Goal: Task Accomplishment & Management: Use online tool/utility

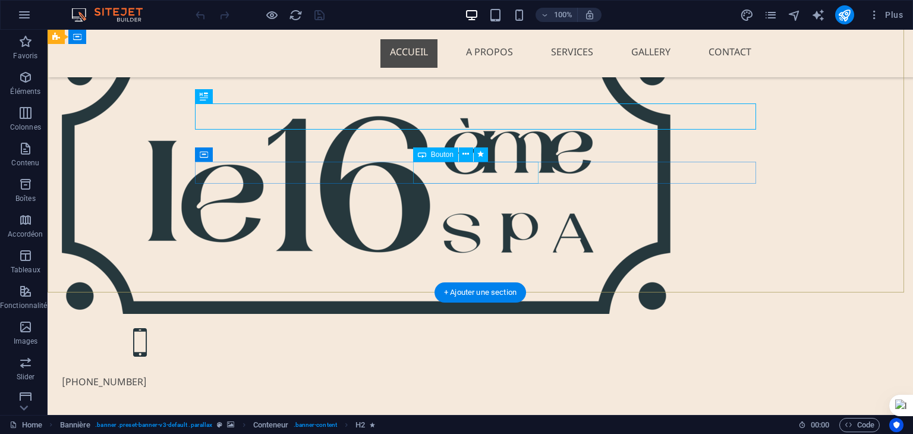
scroll to position [208, 0]
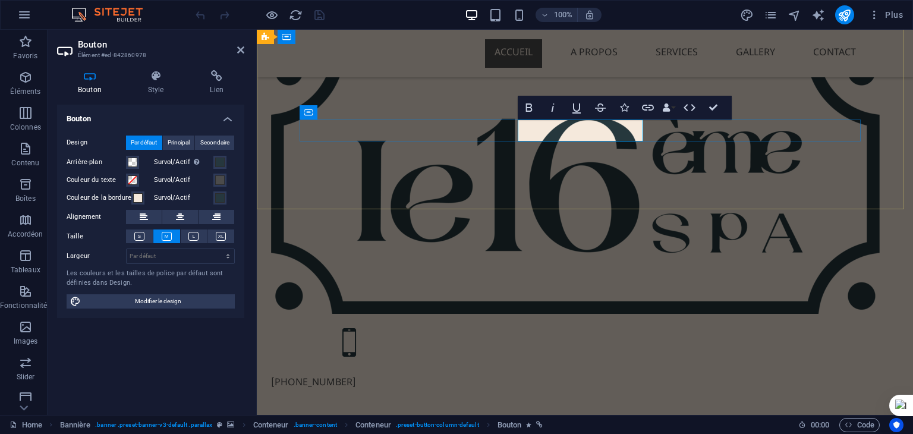
click at [645, 108] on icon "button" at bounding box center [648, 108] width 12 height 6
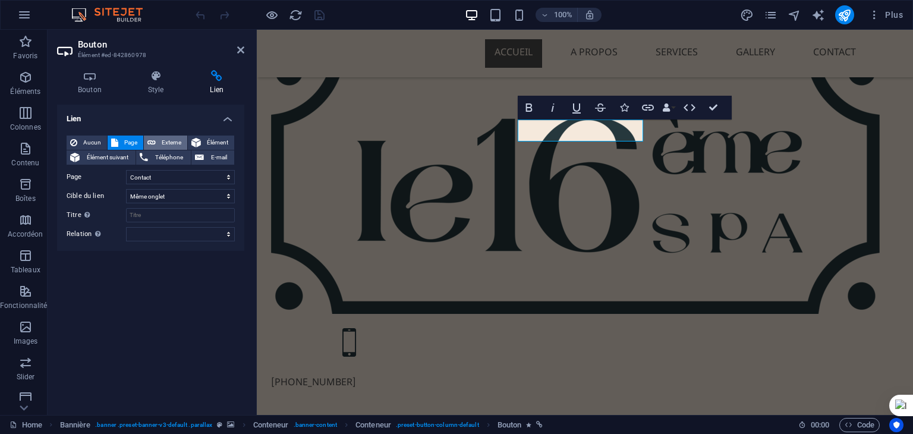
click at [169, 141] on span "Externe" at bounding box center [171, 142] width 24 height 14
select select "blank"
drag, startPoint x: 171, startPoint y: 179, endPoint x: 99, endPoint y: 179, distance: 72.5
click at [99, 179] on div "URL /16180852" at bounding box center [151, 177] width 168 height 14
paste input "[URL][DOMAIN_NAME][DOMAIN_NAME][DOMAIN_NAME][DOMAIN_NAME].."
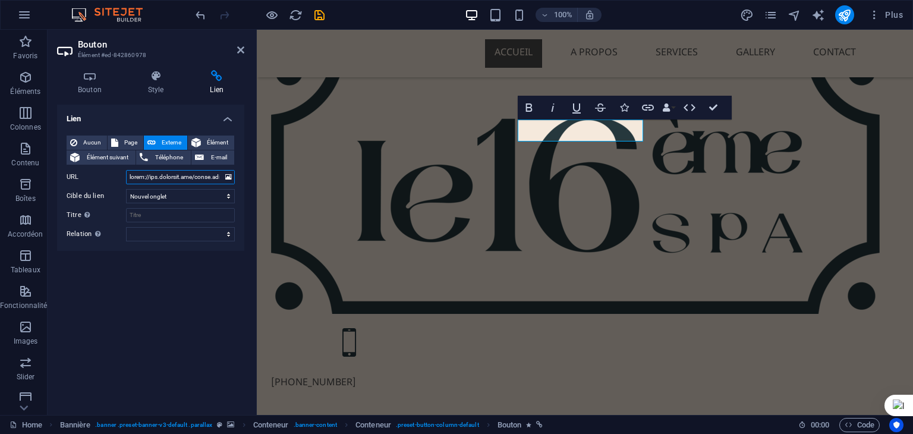
scroll to position [0, 10333]
click at [163, 178] on input "URL" at bounding box center [180, 177] width 109 height 14
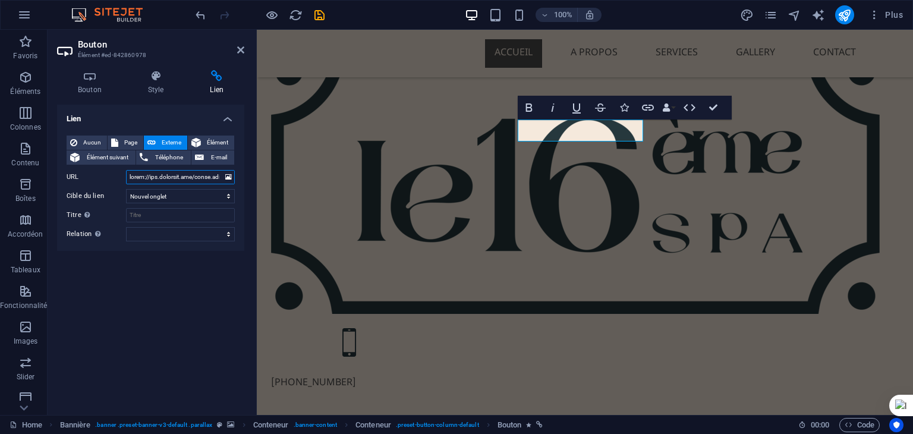
paste input "[DOMAIN_NAME][URL]"
drag, startPoint x: 207, startPoint y: 179, endPoint x: 116, endPoint y: 178, distance: 90.3
click at [116, 178] on div "URL [URL][DOMAIN_NAME]" at bounding box center [151, 177] width 168 height 14
type input "[URL][DOMAIN_NAME]"
click at [157, 217] on input "Titre Description supplémentaire du lien. Celle-ci doit être différente du text…" at bounding box center [180, 215] width 109 height 14
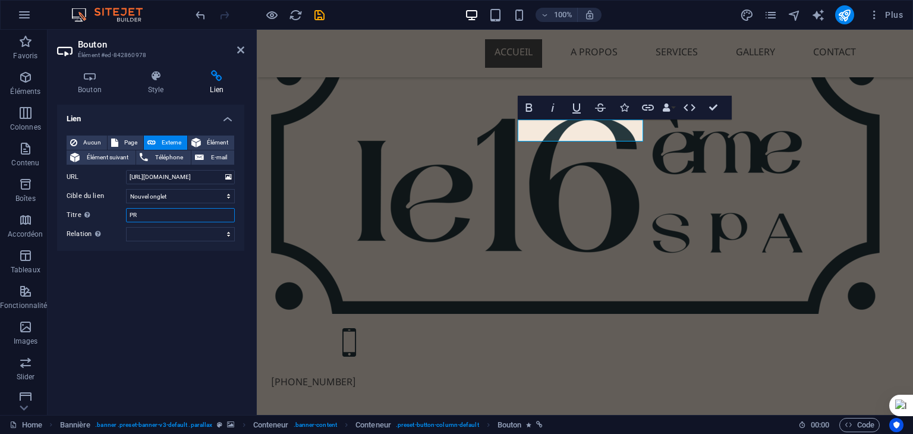
type input "P"
type input "RESERVEZ UN RDV"
click at [239, 52] on icon at bounding box center [240, 50] width 7 height 10
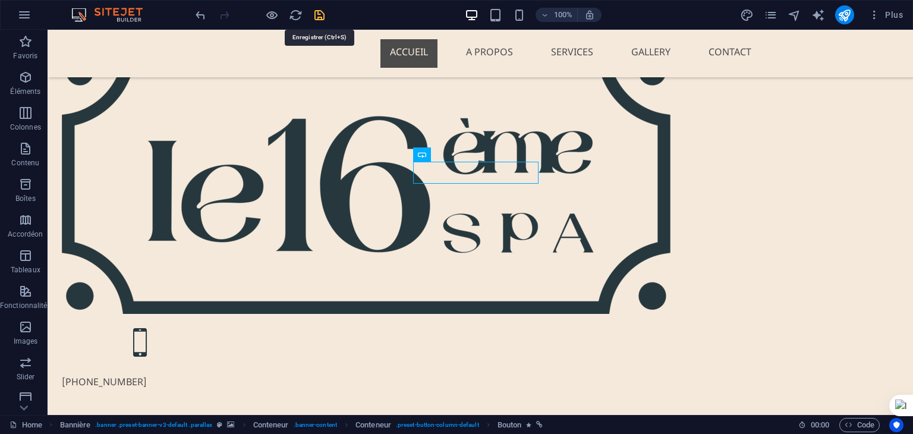
click at [320, 15] on icon "save" at bounding box center [320, 15] width 14 height 14
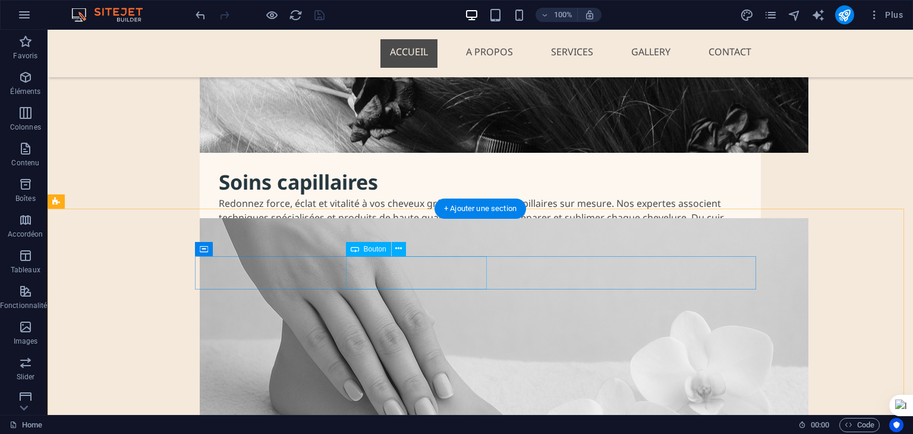
scroll to position [2451, 0]
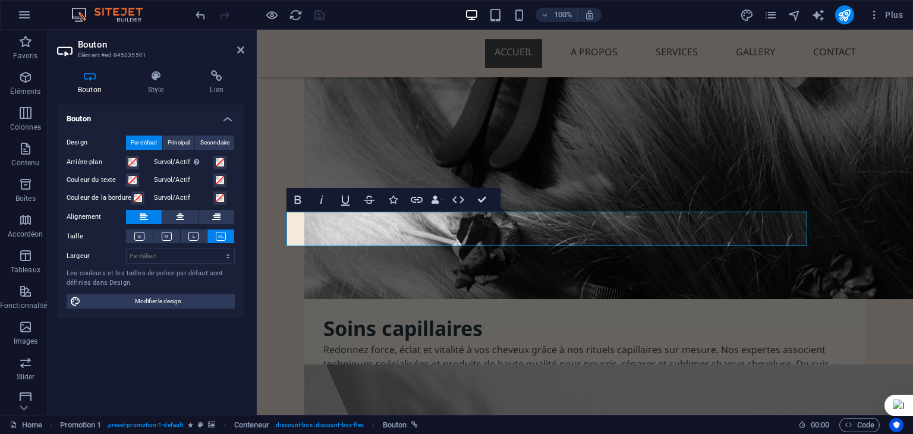
scroll to position [2269, 0]
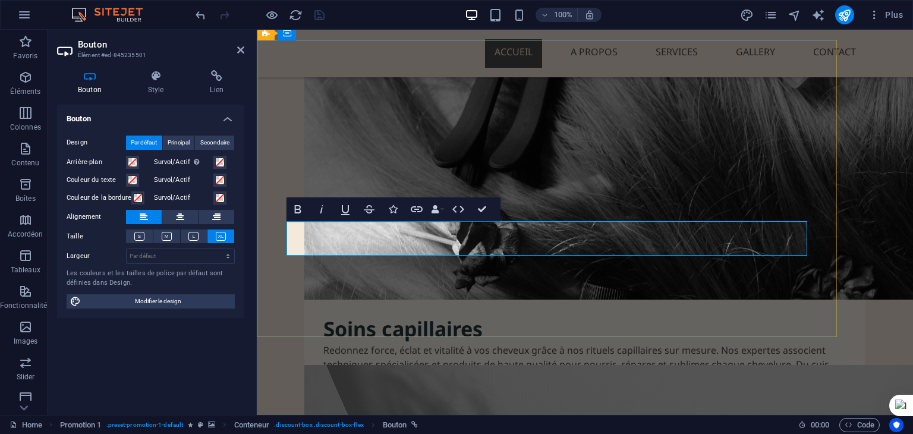
click at [216, 88] on h4 "Lien" at bounding box center [216, 82] width 55 height 25
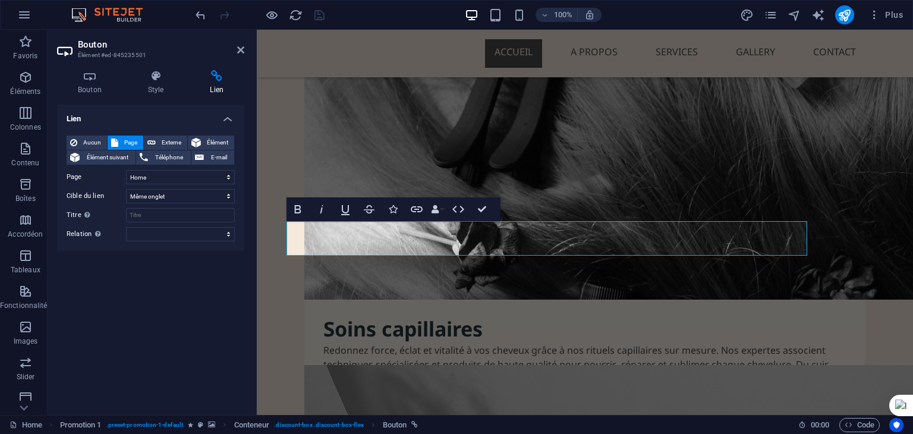
click at [216, 88] on h4 "Lien" at bounding box center [216, 82] width 55 height 25
click at [166, 143] on span "Externe" at bounding box center [171, 142] width 24 height 14
select select "blank"
click at [166, 143] on span "Externe" at bounding box center [171, 142] width 24 height 14
drag, startPoint x: 165, startPoint y: 176, endPoint x: 97, endPoint y: 176, distance: 67.7
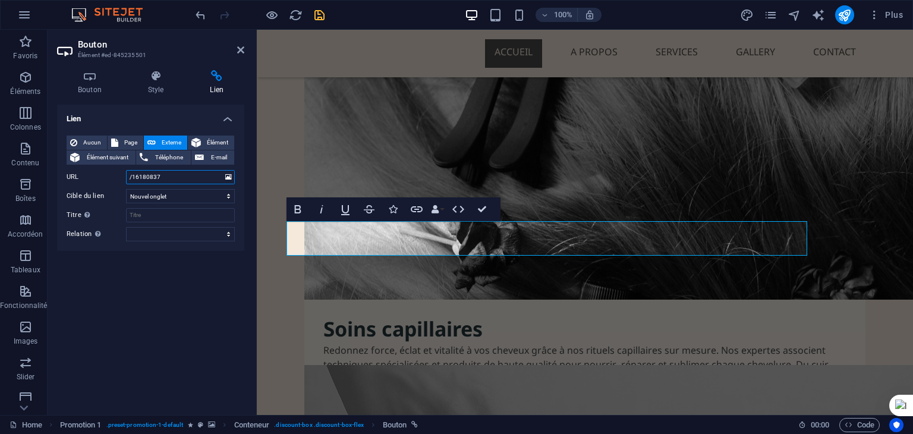
click at [97, 176] on div "URL /16180837" at bounding box center [151, 177] width 168 height 14
paste input "[URL][DOMAIN_NAME]"
type input "[URL][DOMAIN_NAME]"
click at [152, 210] on input "Titre Description supplémentaire du lien. Celle-ci doit être différente du text…" at bounding box center [180, 215] width 109 height 14
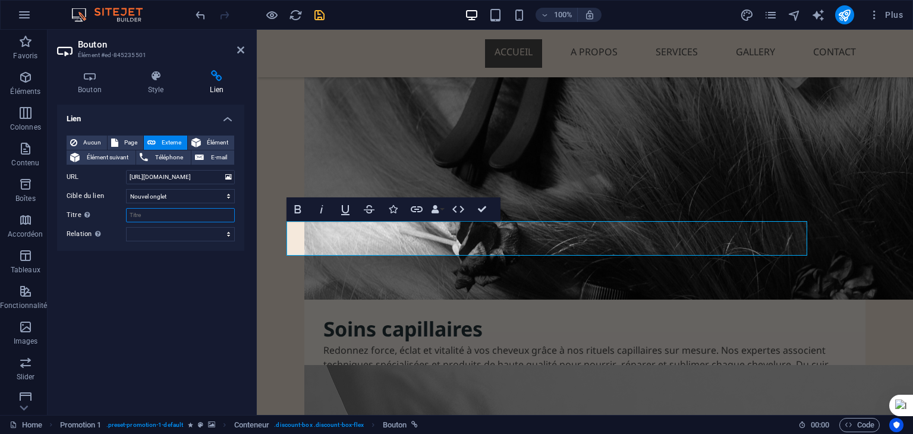
scroll to position [0, 0]
type input "RESERVEZ UN RDV"
click at [239, 50] on icon at bounding box center [240, 50] width 7 height 10
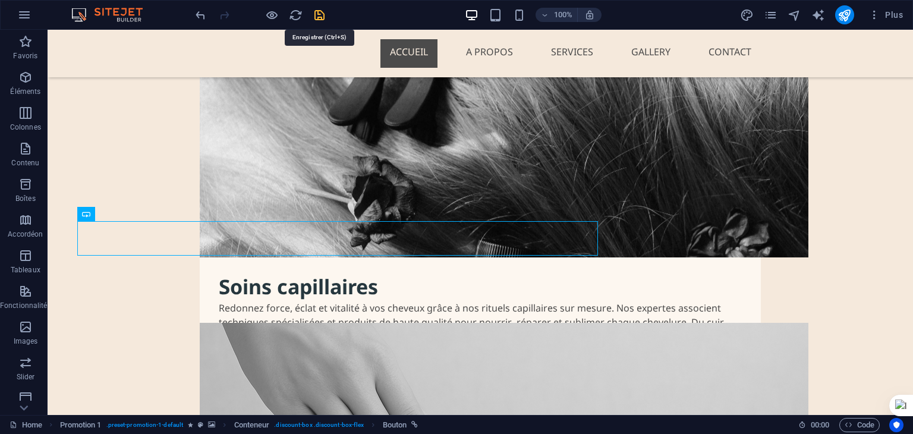
click at [320, 17] on icon "save" at bounding box center [320, 15] width 14 height 14
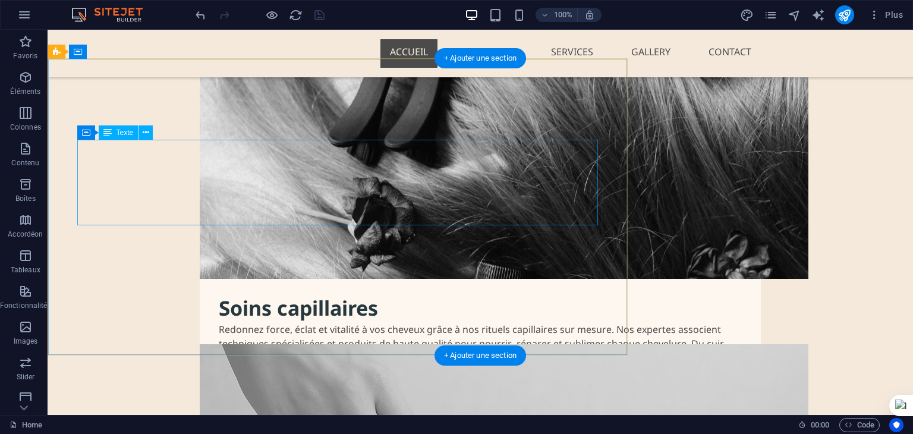
scroll to position [2330, 0]
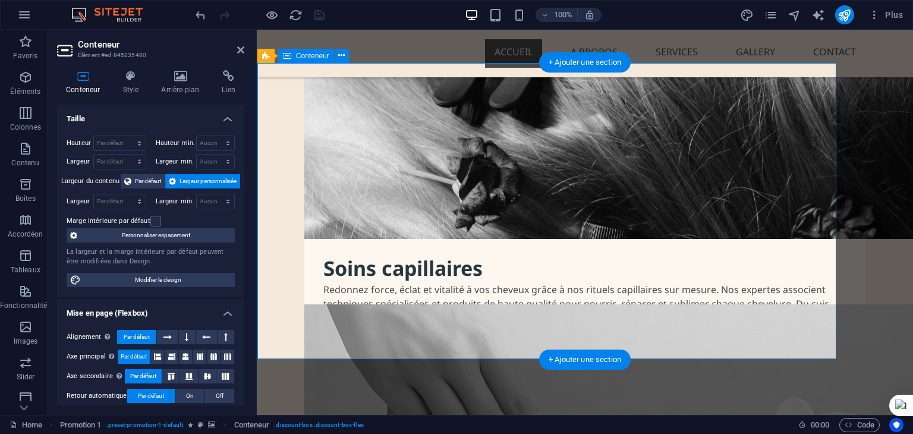
scroll to position [2246, 0]
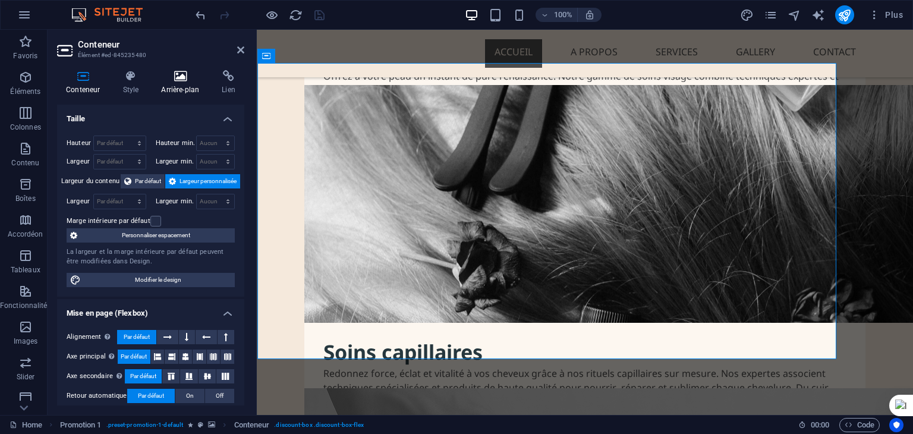
click at [176, 82] on h4 "Arrière-plan" at bounding box center [182, 82] width 61 height 25
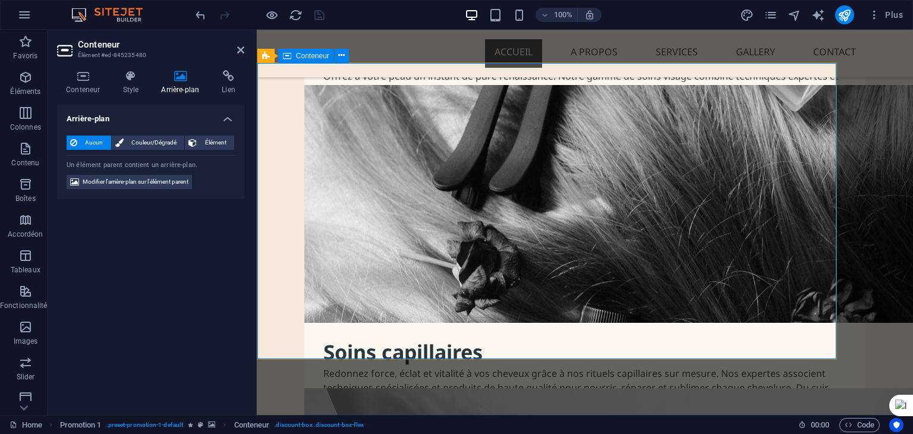
click at [131, 181] on span "Modifier l'arrière-plan sur l'élément parent" at bounding box center [136, 182] width 106 height 14
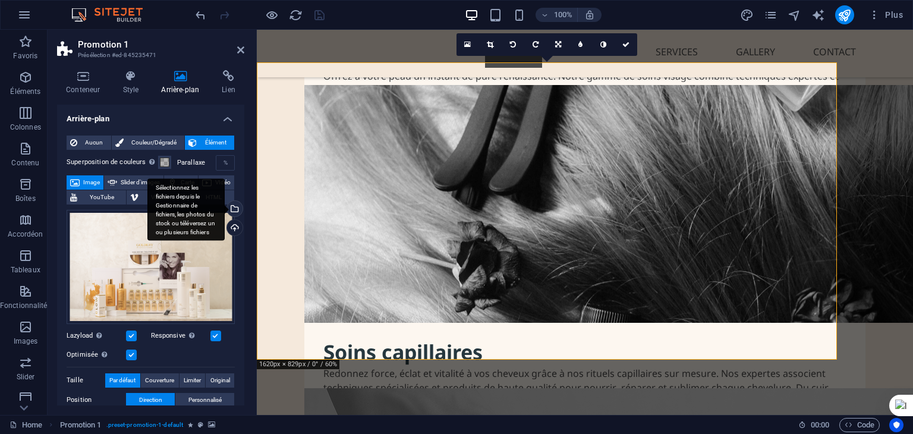
click at [225, 210] on div "Sélectionnez les fichiers depuis le Gestionnaire de fichiers, les photos du sto…" at bounding box center [185, 209] width 77 height 62
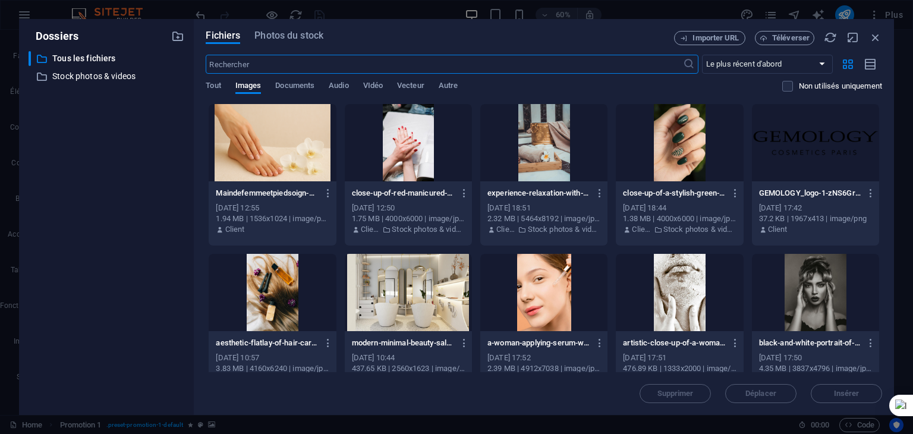
scroll to position [2227, 0]
click at [787, 41] on span "Téléverser" at bounding box center [790, 37] width 37 height 7
click at [784, 36] on span "Téléverser" at bounding box center [790, 37] width 37 height 7
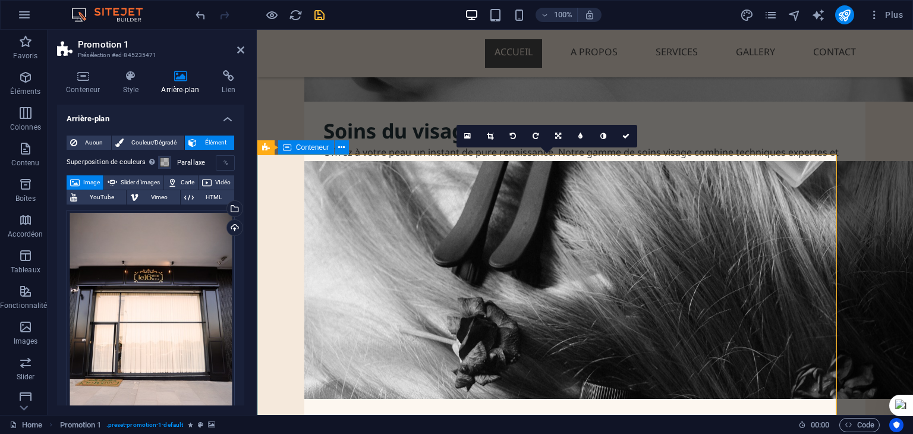
scroll to position [2176, 0]
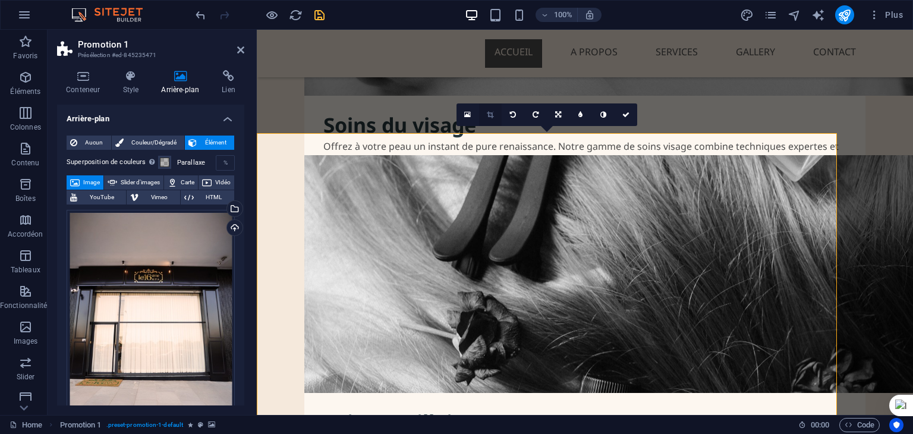
click at [491, 115] on icon at bounding box center [490, 114] width 7 height 7
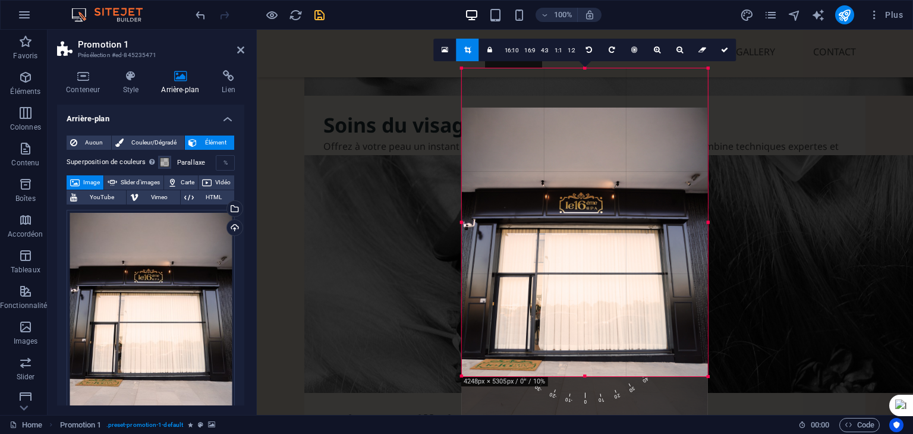
drag, startPoint x: 596, startPoint y: 193, endPoint x: 594, endPoint y: 233, distance: 39.8
click at [594, 233] on div at bounding box center [585, 261] width 246 height 307
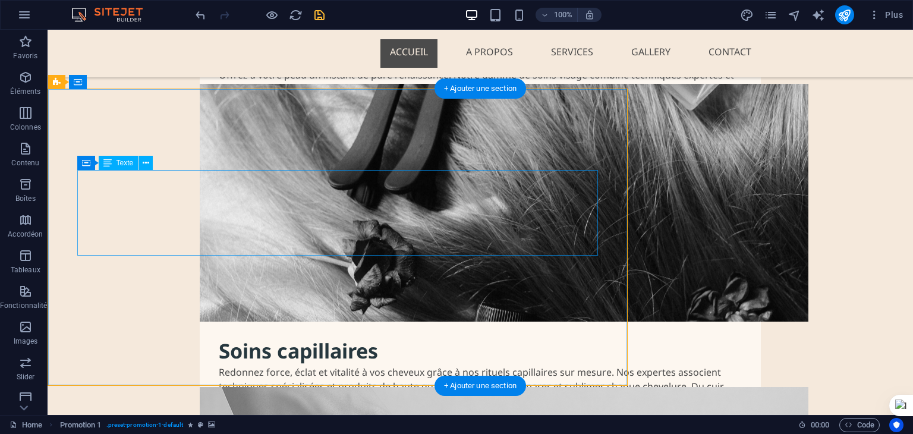
scroll to position [2286, 0]
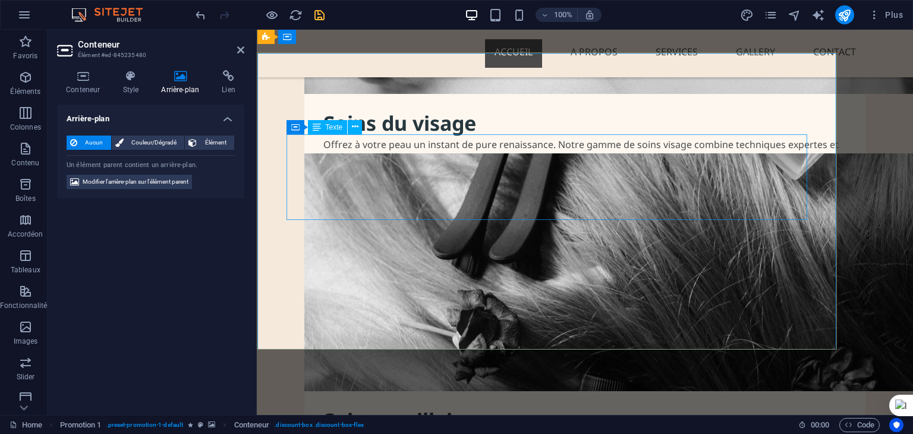
scroll to position [2170, 0]
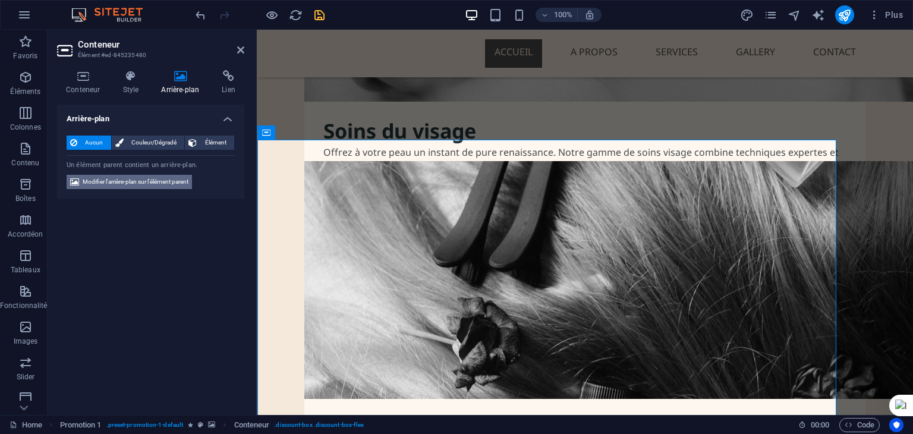
click at [110, 181] on span "Modifier l'arrière-plan sur l'élément parent" at bounding box center [136, 182] width 106 height 14
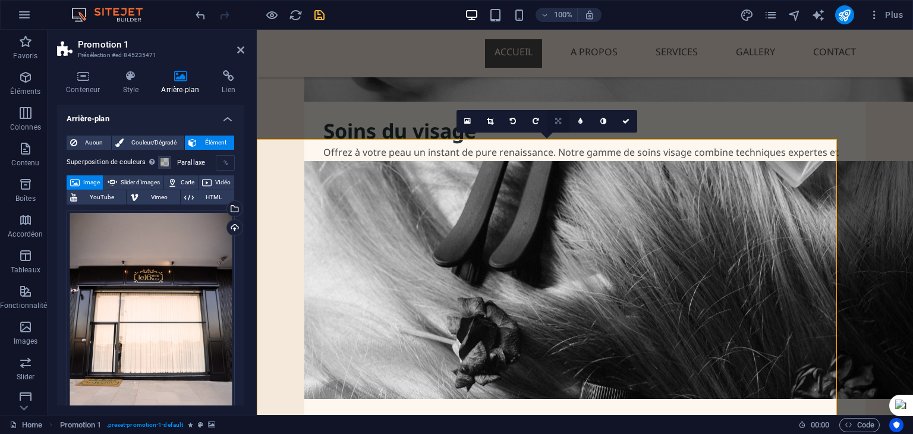
click at [557, 120] on icon at bounding box center [558, 121] width 6 height 7
click at [467, 119] on icon at bounding box center [467, 121] width 7 height 8
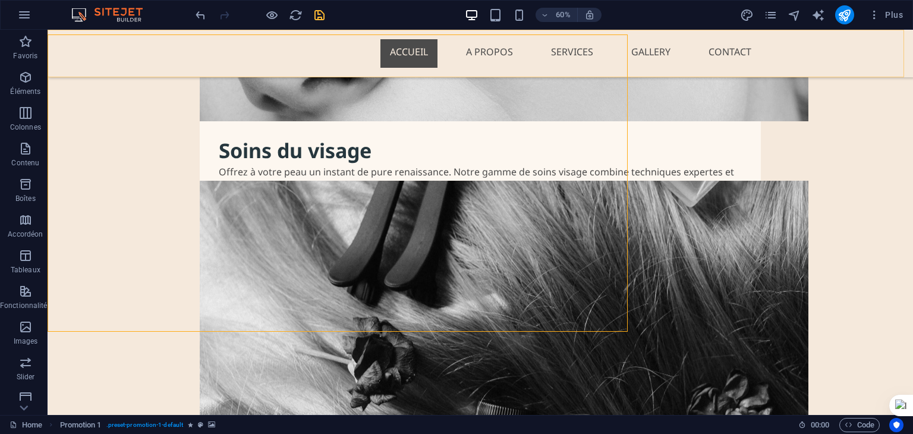
scroll to position [2253, 0]
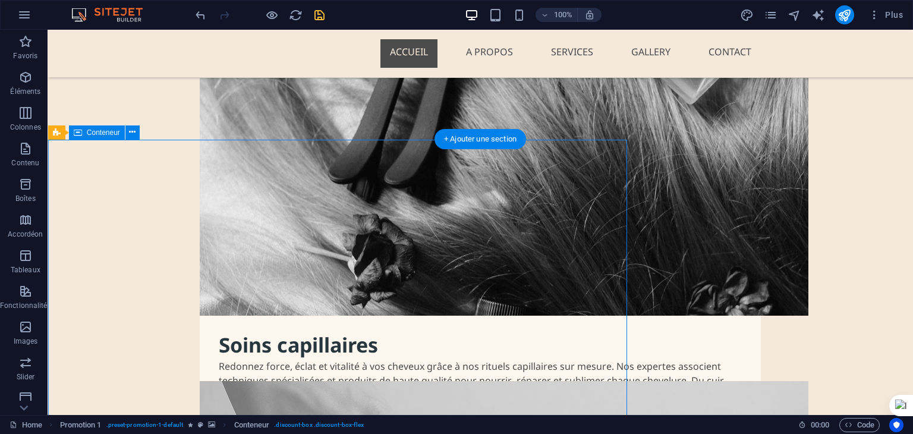
scroll to position [2170, 0]
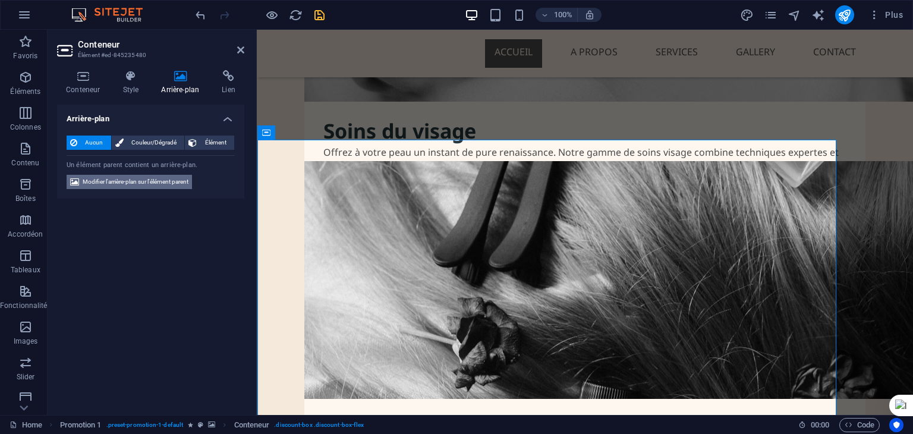
click at [162, 181] on span "Modifier l'arrière-plan sur l'élément parent" at bounding box center [136, 182] width 106 height 14
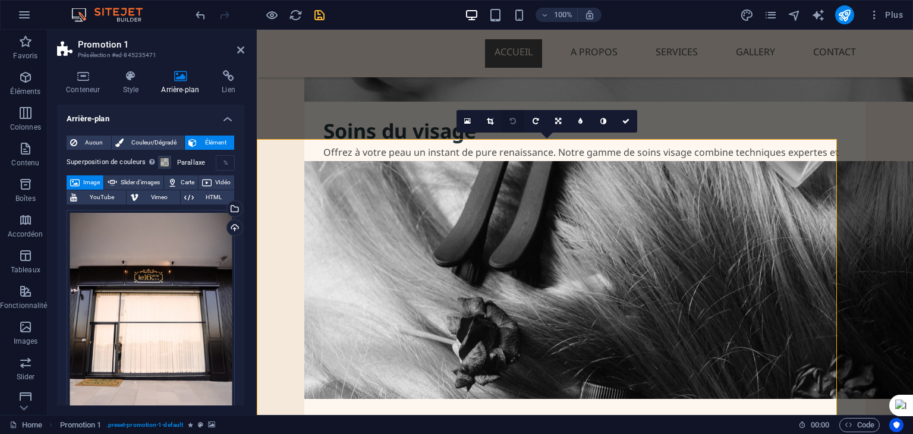
click at [513, 121] on icon at bounding box center [513, 121] width 6 height 7
click at [537, 121] on icon at bounding box center [535, 121] width 6 height 7
click at [601, 121] on icon at bounding box center [603, 121] width 6 height 7
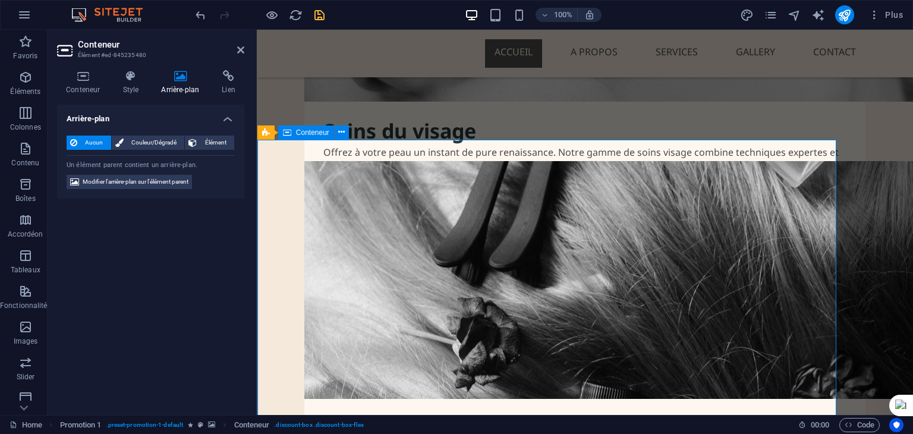
click at [165, 179] on span "Modifier l'arrière-plan sur l'élément parent" at bounding box center [136, 182] width 106 height 14
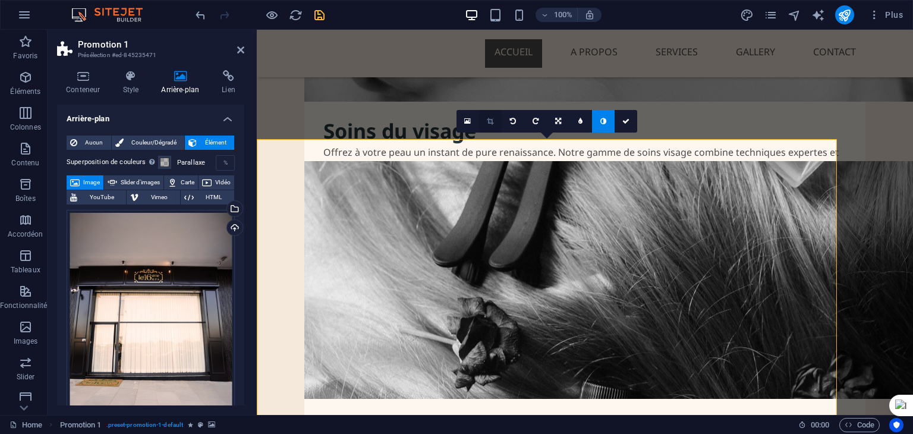
click at [490, 122] on icon at bounding box center [490, 121] width 7 height 7
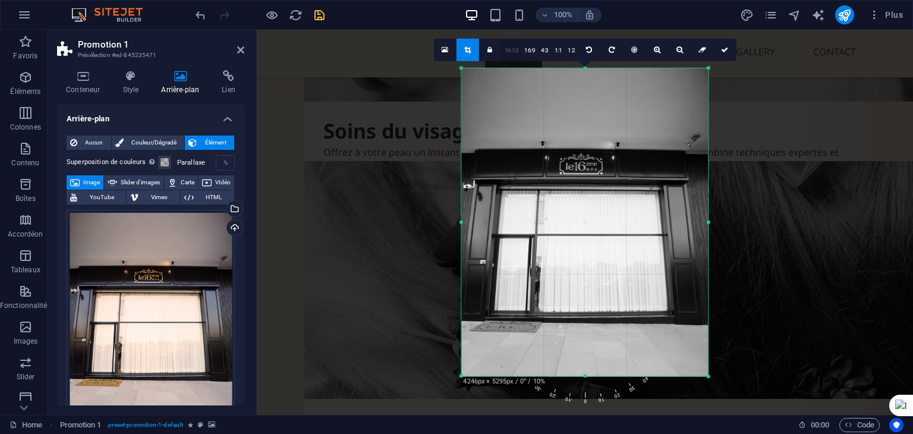
click at [513, 48] on link "16:10" at bounding box center [511, 50] width 20 height 23
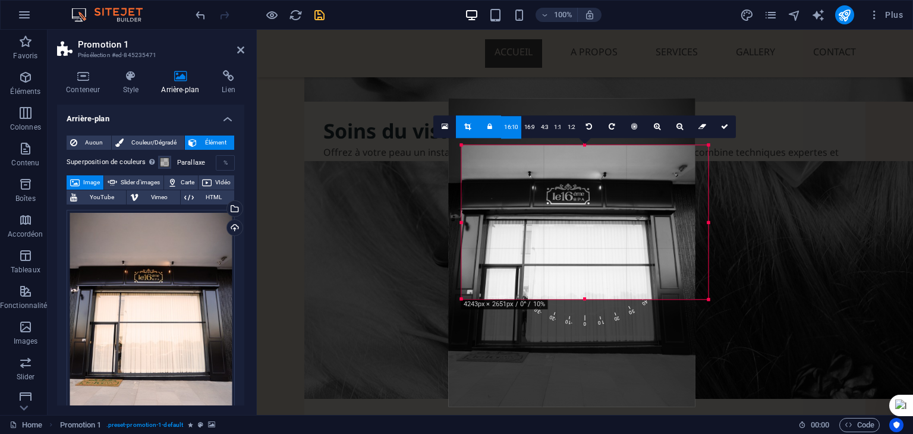
drag, startPoint x: 616, startPoint y: 190, endPoint x: 604, endPoint y: 138, distance: 53.2
click at [604, 138] on div at bounding box center [572, 252] width 247 height 308
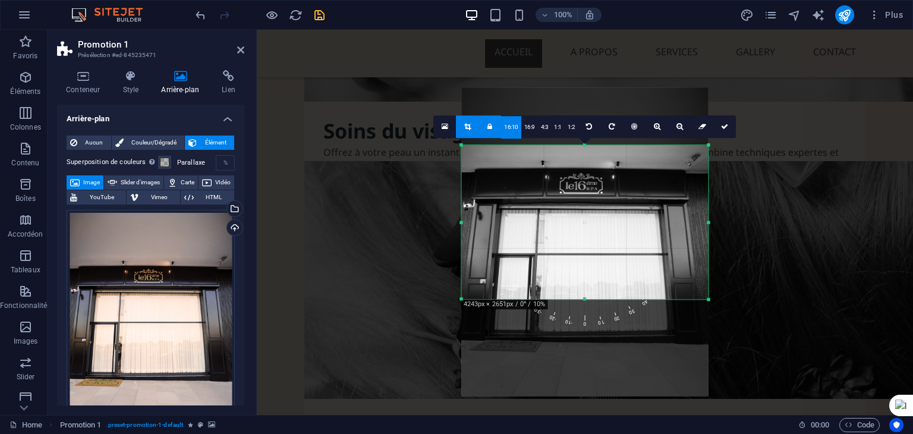
click at [608, 214] on div at bounding box center [585, 241] width 247 height 308
click at [725, 129] on icon at bounding box center [724, 126] width 7 height 7
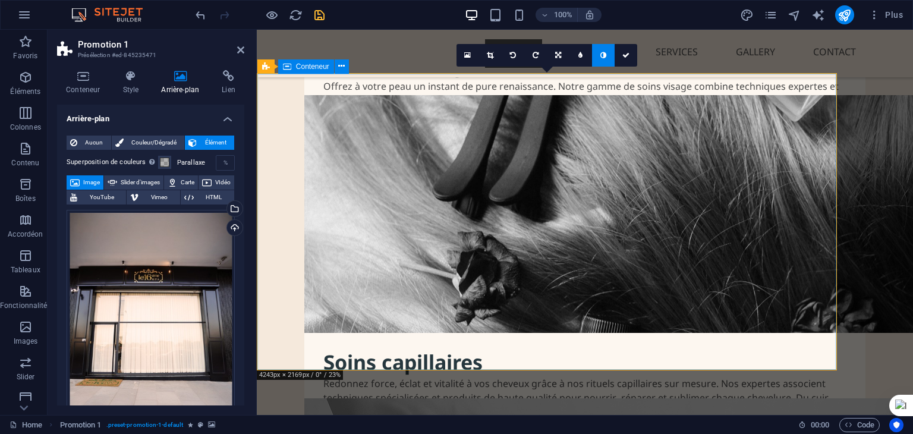
scroll to position [2235, 0]
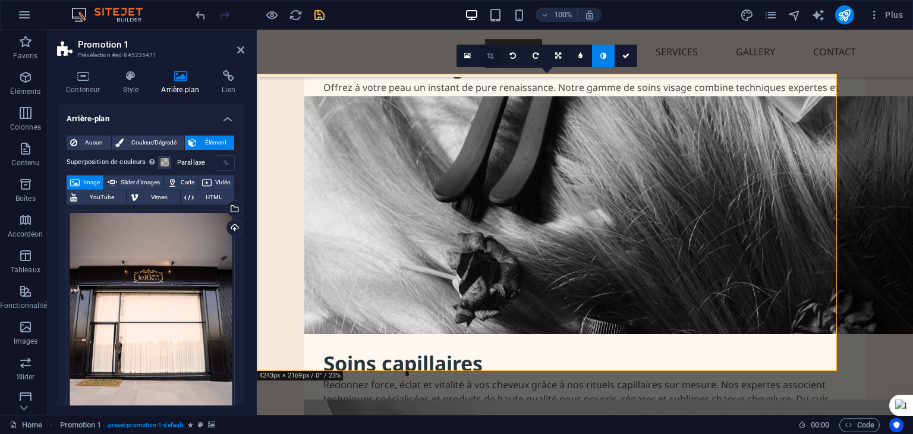
click at [491, 55] on icon at bounding box center [490, 55] width 7 height 7
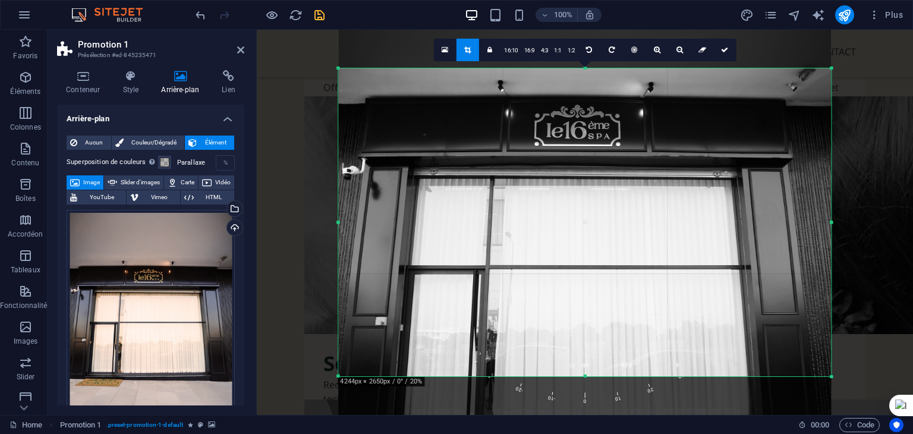
drag, startPoint x: 589, startPoint y: 228, endPoint x: 589, endPoint y: 209, distance: 19.6
click at [589, 209] on div at bounding box center [585, 243] width 493 height 616
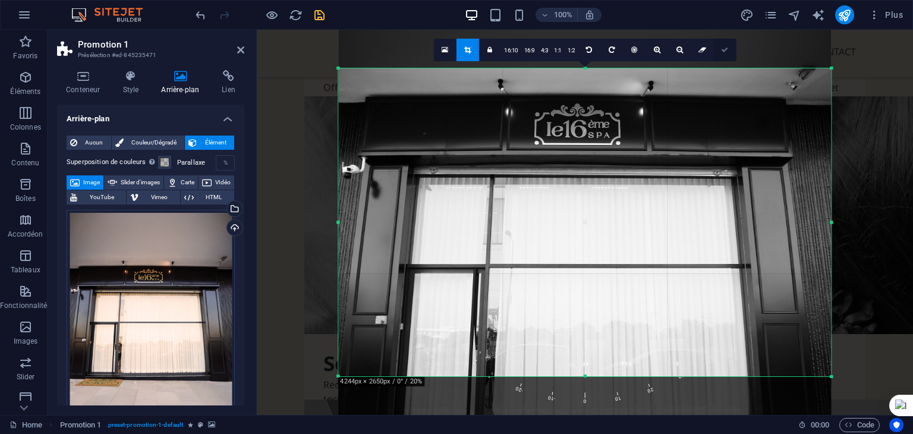
click at [724, 53] on link at bounding box center [724, 50] width 23 height 23
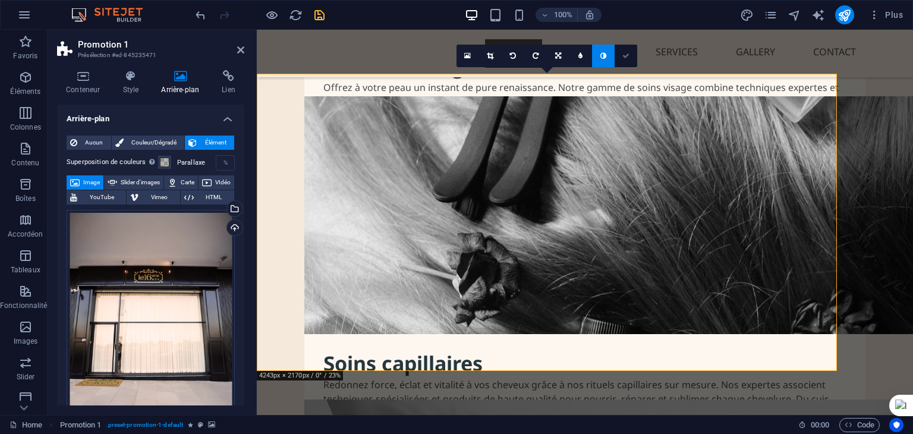
click at [625, 59] on link at bounding box center [625, 56] width 23 height 23
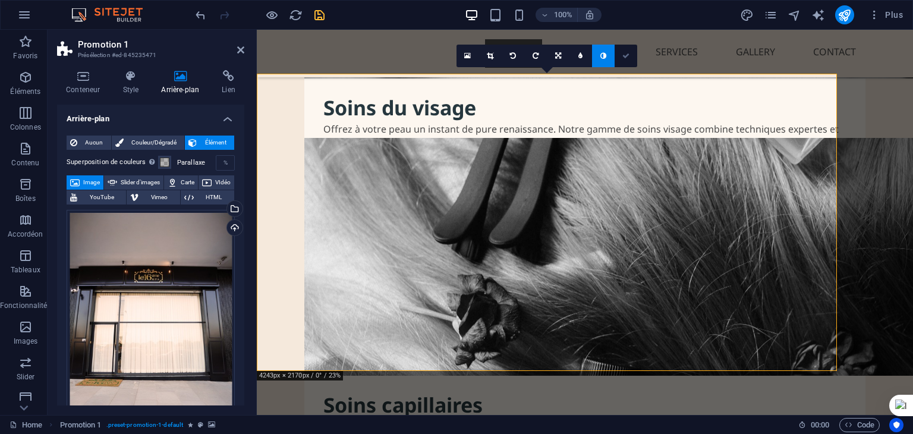
scroll to position [2318, 0]
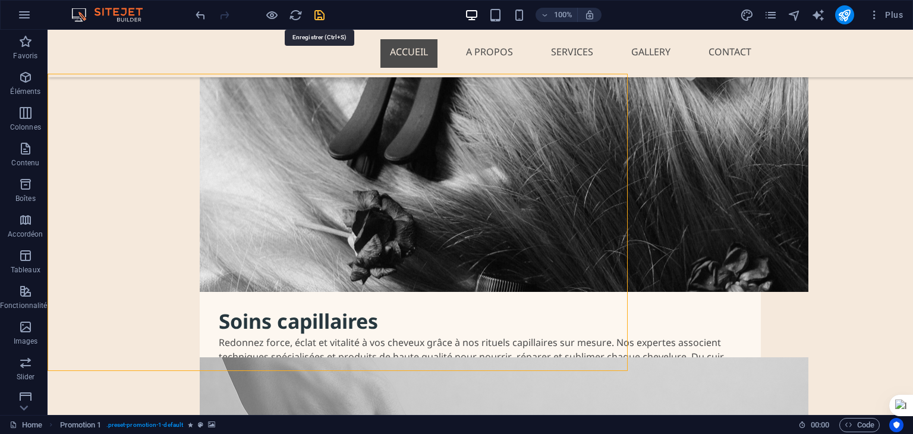
click at [315, 12] on icon "save" at bounding box center [320, 15] width 14 height 14
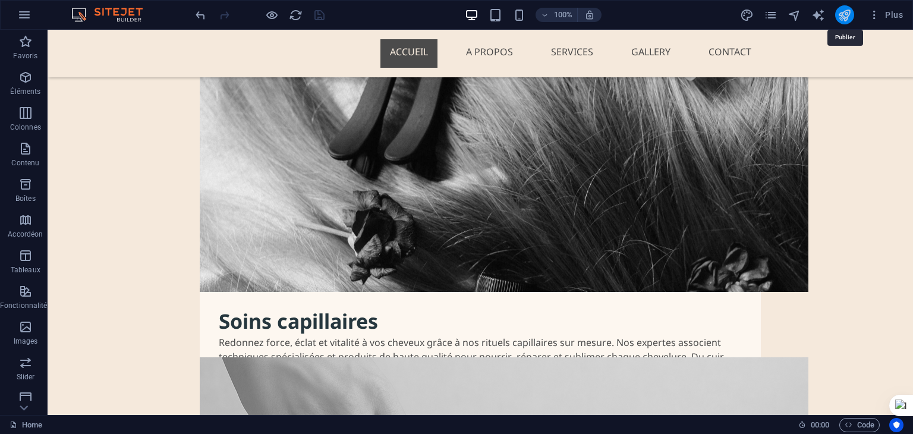
click at [845, 14] on icon "publish" at bounding box center [844, 15] width 14 height 14
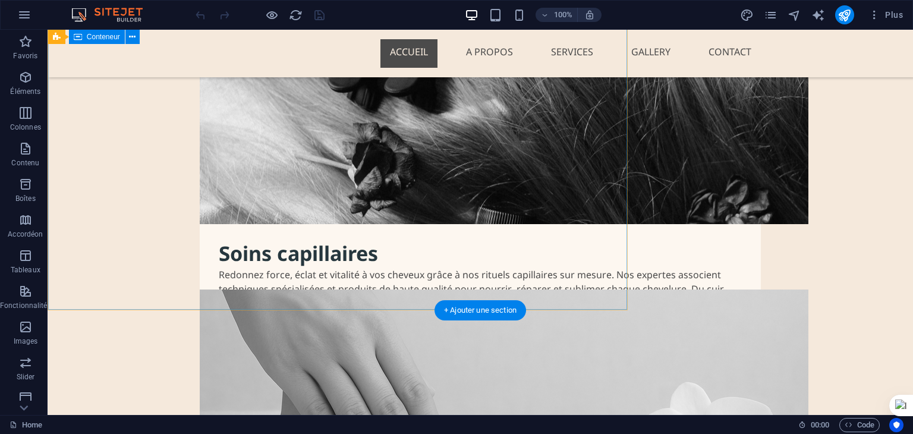
scroll to position [2374, 0]
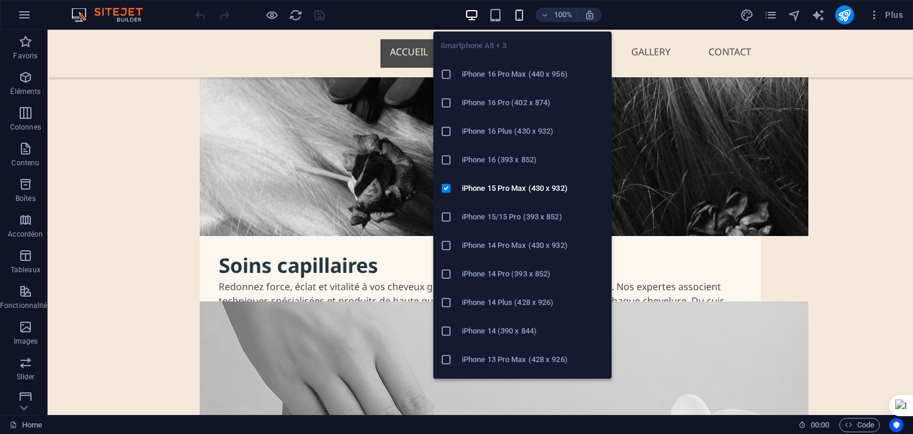
click at [519, 10] on icon "button" at bounding box center [519, 15] width 14 height 14
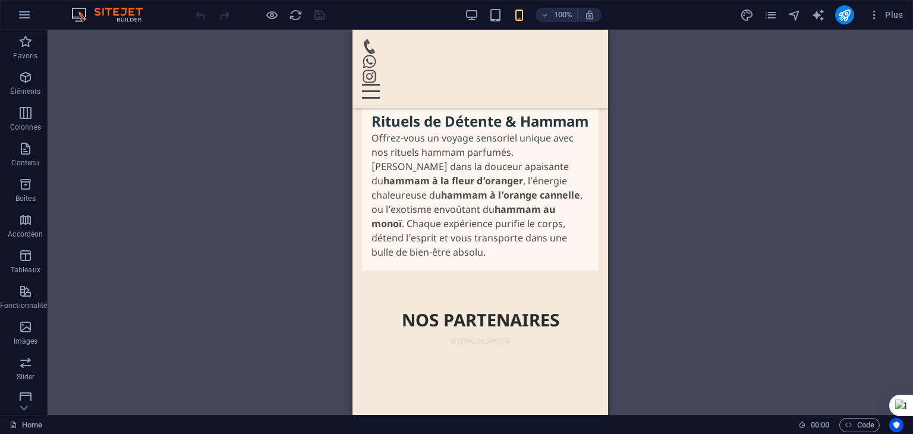
scroll to position [3039, 0]
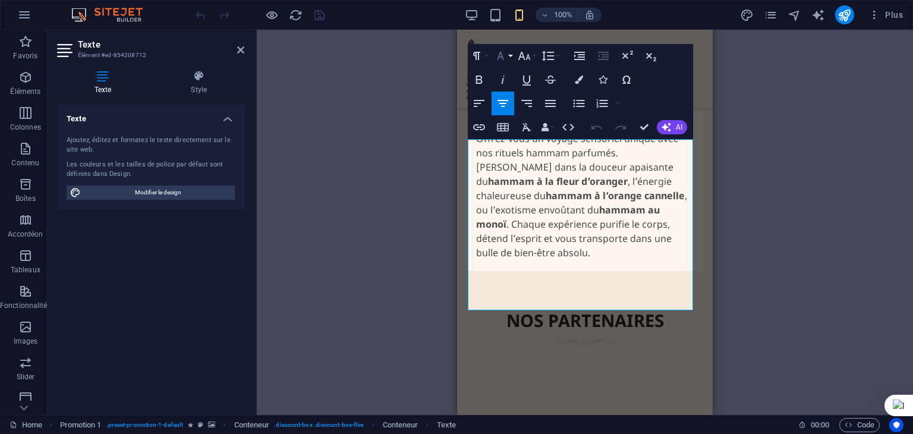
click at [509, 55] on button "Font Family" at bounding box center [502, 56] width 23 height 24
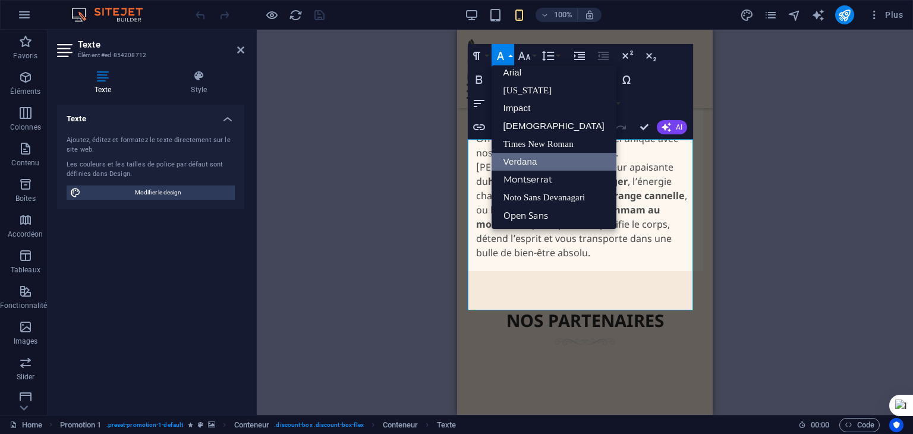
scroll to position [7, 0]
click at [509, 55] on button "Font Family" at bounding box center [502, 56] width 23 height 24
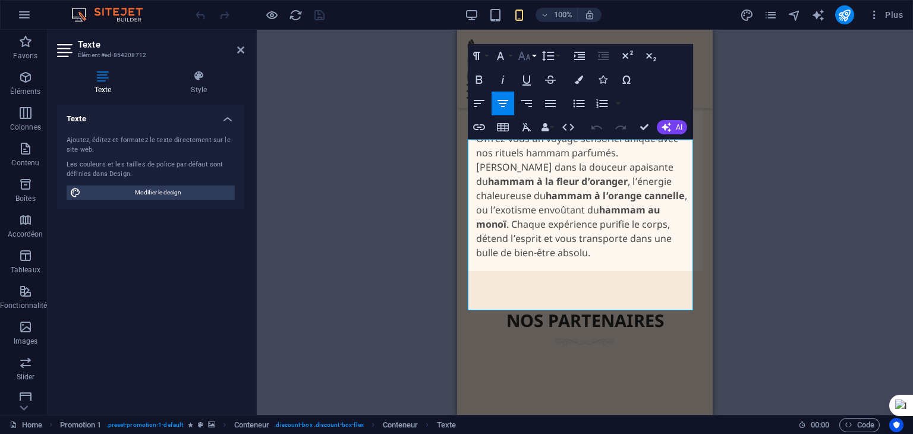
click at [535, 56] on button "Font Size" at bounding box center [526, 56] width 23 height 24
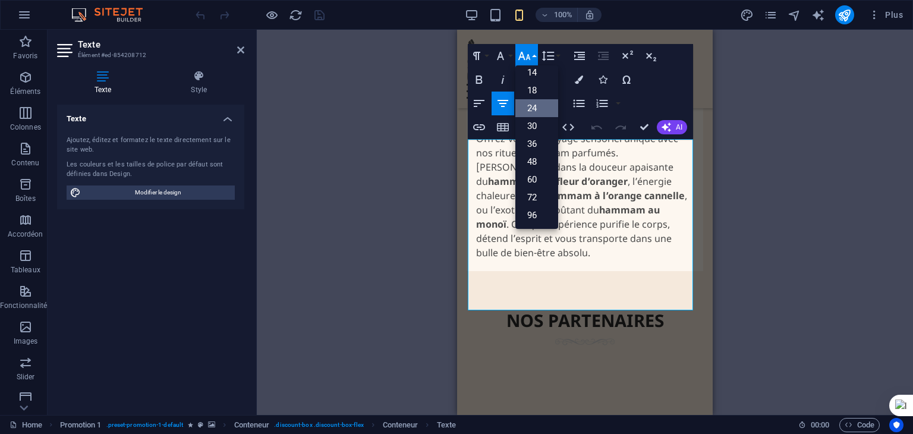
scroll to position [95, 0]
click at [535, 91] on link "18" at bounding box center [536, 91] width 43 height 18
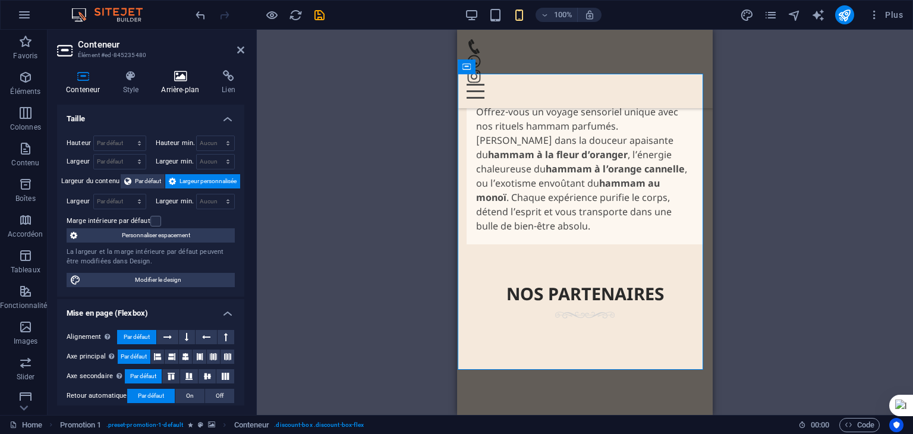
click at [172, 70] on icon at bounding box center [180, 76] width 56 height 12
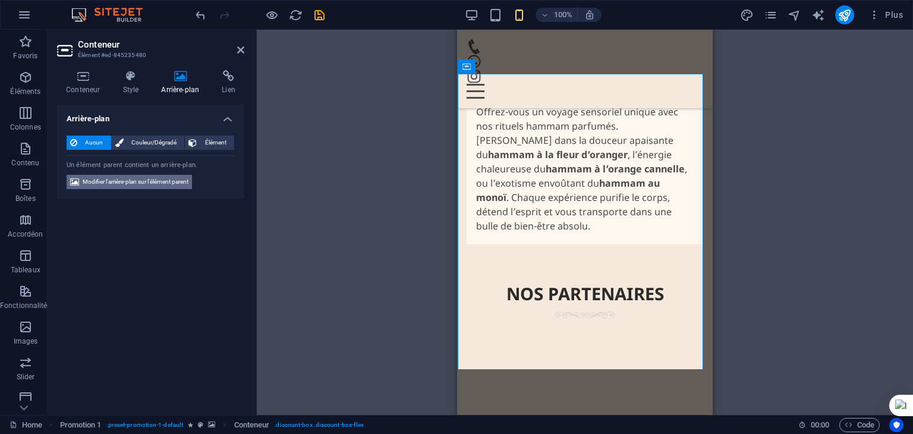
drag, startPoint x: 140, startPoint y: 182, endPoint x: 150, endPoint y: 174, distance: 13.1
click at [140, 182] on span "Modifier l'arrière-plan sur l'élément parent" at bounding box center [136, 182] width 106 height 14
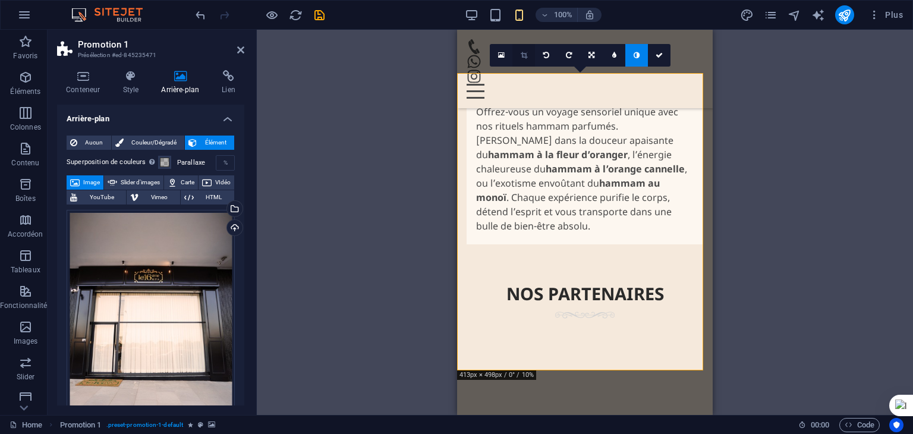
click at [522, 56] on icon at bounding box center [523, 55] width 7 height 7
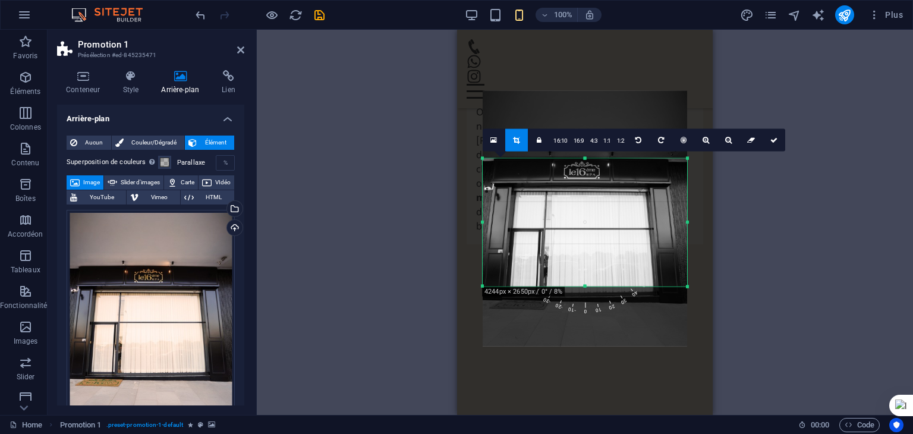
drag, startPoint x: 611, startPoint y: 272, endPoint x: 611, endPoint y: 260, distance: 11.9
click at [611, 260] on div at bounding box center [584, 218] width 204 height 255
click at [770, 139] on icon at bounding box center [773, 140] width 7 height 7
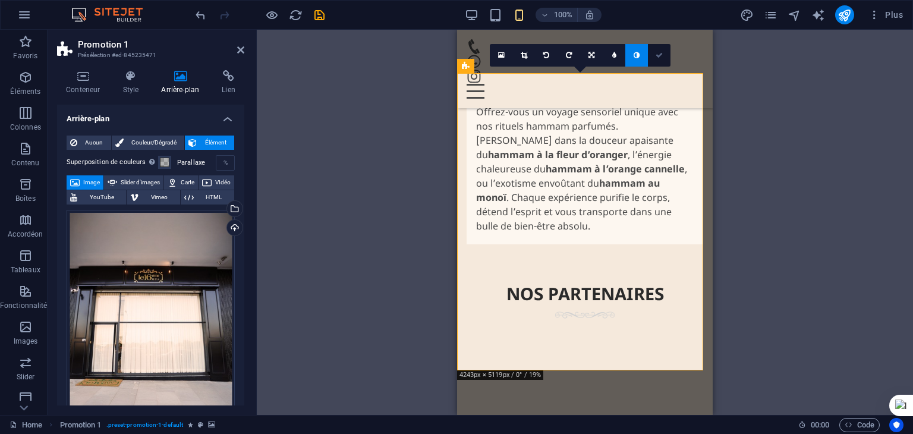
click at [659, 56] on icon at bounding box center [658, 55] width 7 height 7
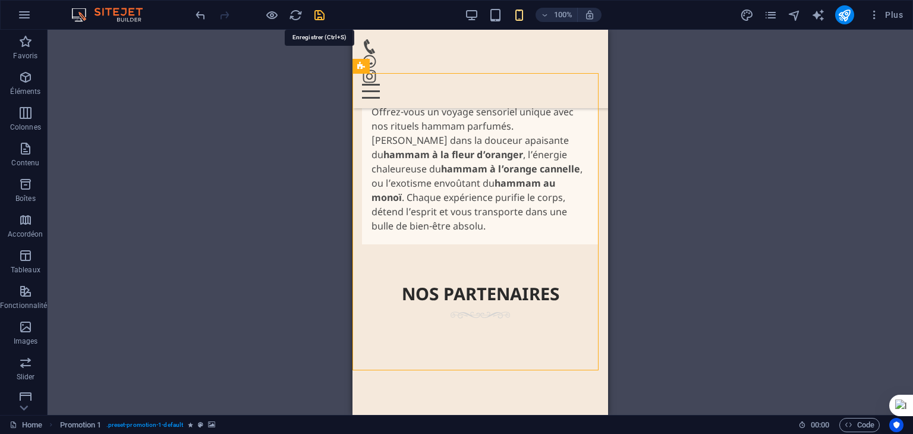
click at [318, 16] on icon "save" at bounding box center [320, 15] width 14 height 14
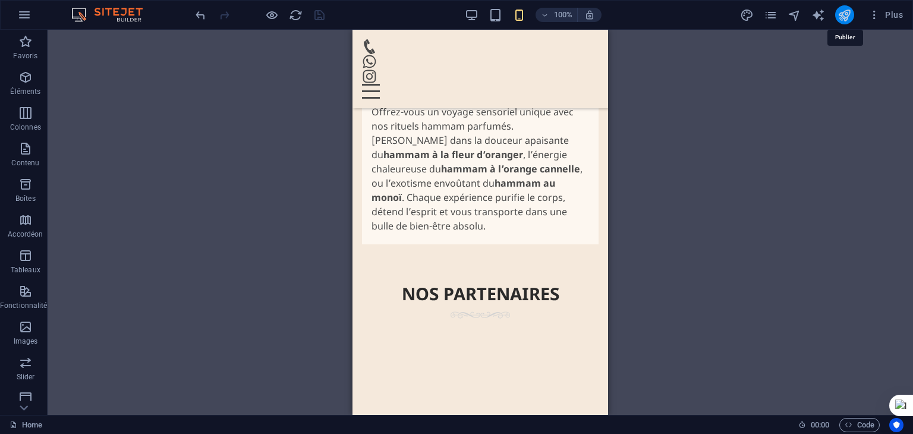
click at [845, 15] on icon "publish" at bounding box center [844, 15] width 14 height 14
